Goal: Find specific page/section: Find specific page/section

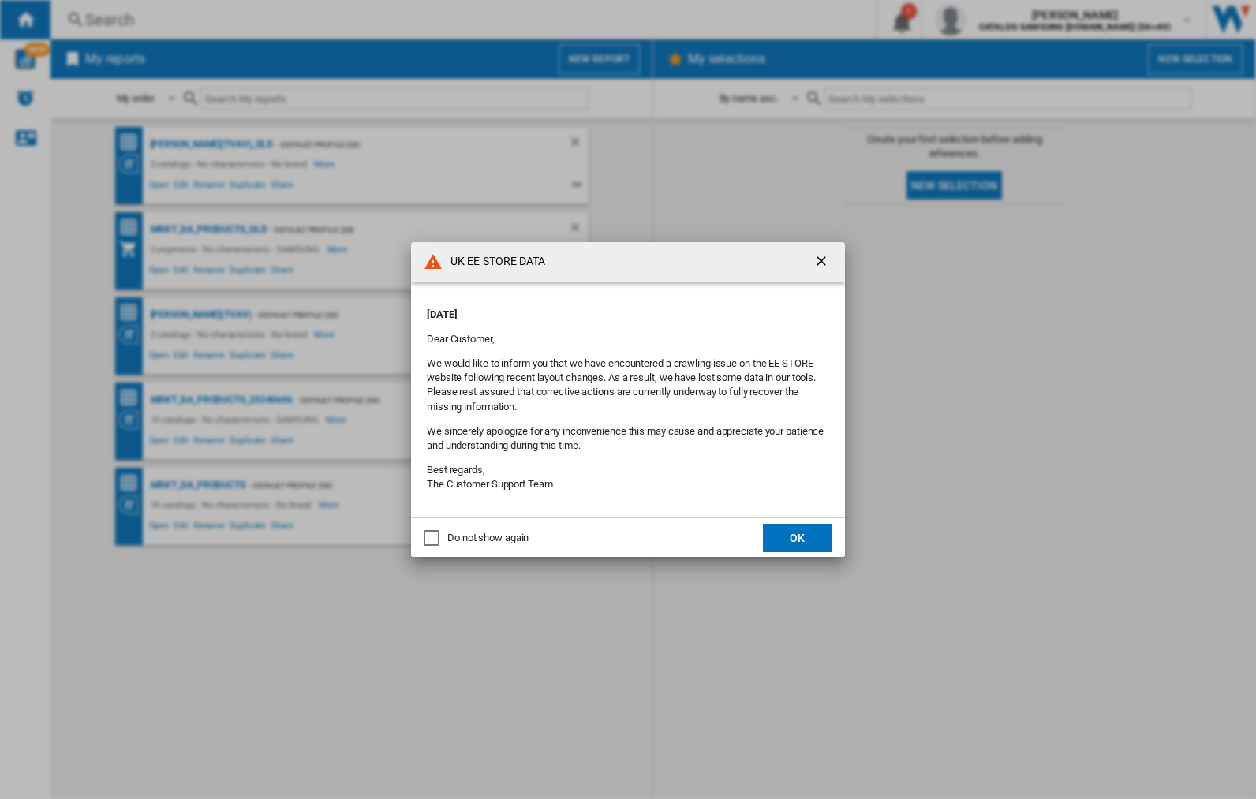
click at [798, 537] on button "OK" at bounding box center [797, 538] width 69 height 28
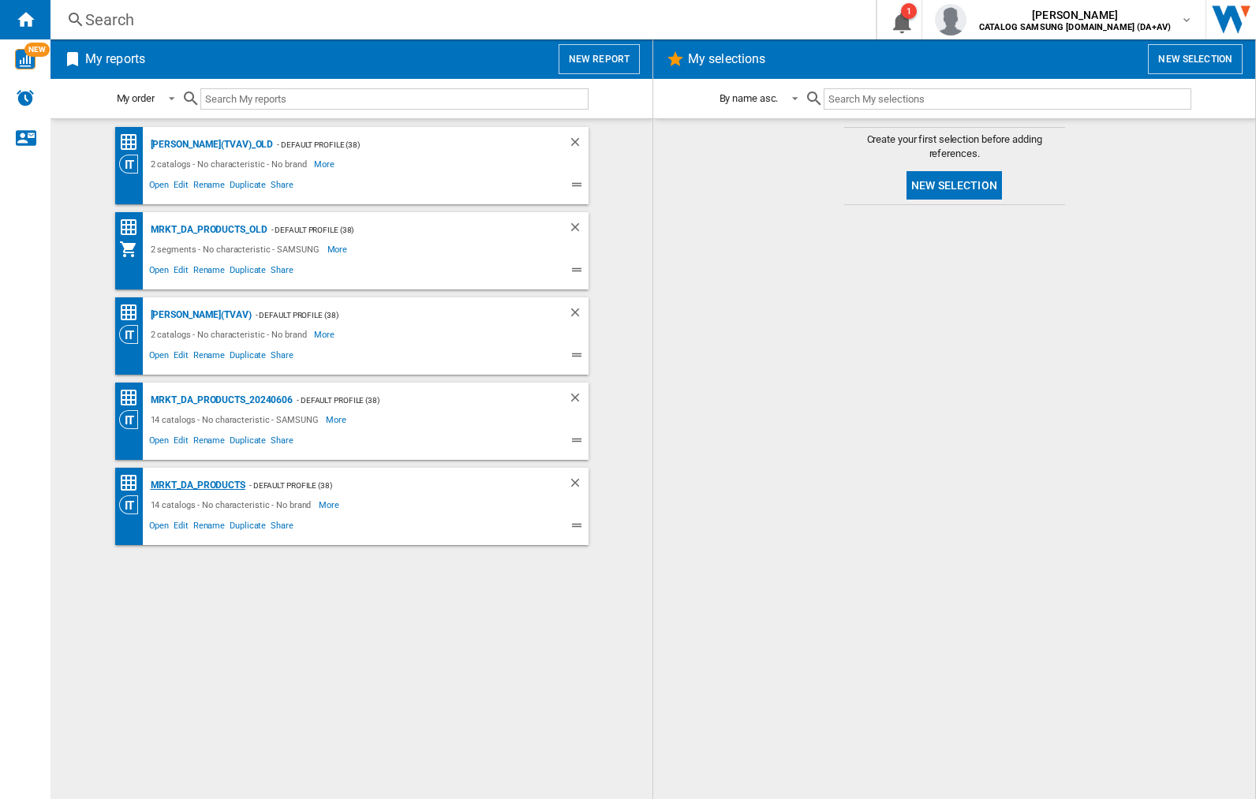
click at [197, 485] on div "MRKT_DA_PRODUCTS" at bounding box center [196, 486] width 99 height 20
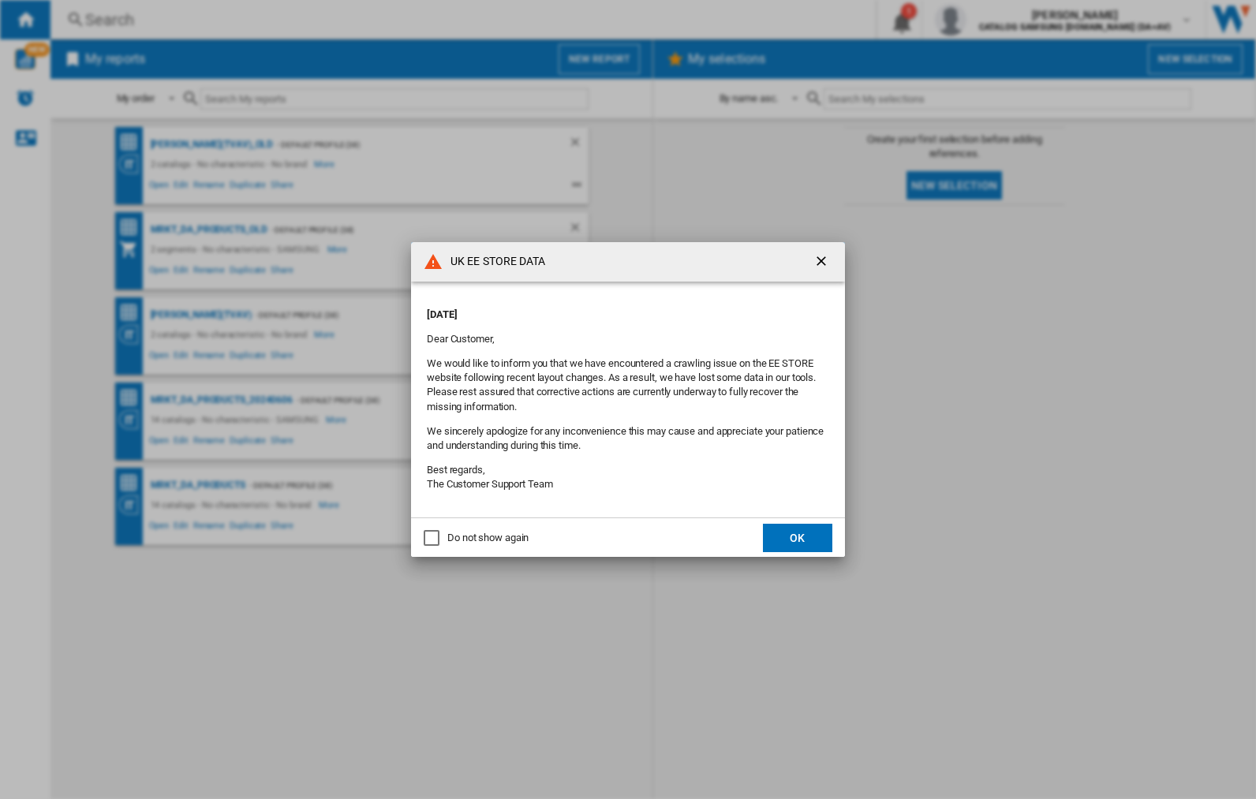
click at [798, 537] on button "OK" at bounding box center [797, 538] width 69 height 28
